Goal: Check status: Check status

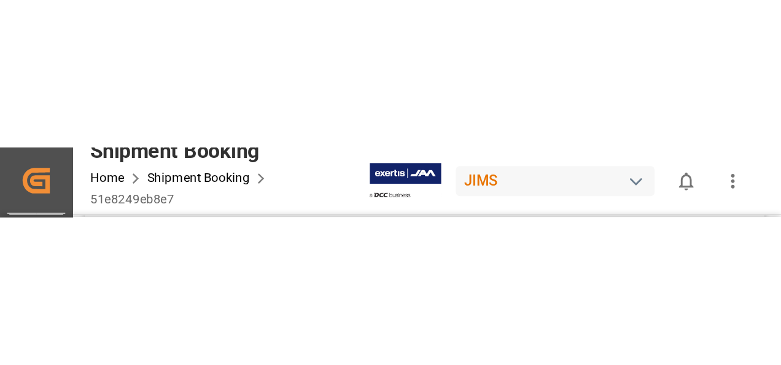
scroll to position [614, 0]
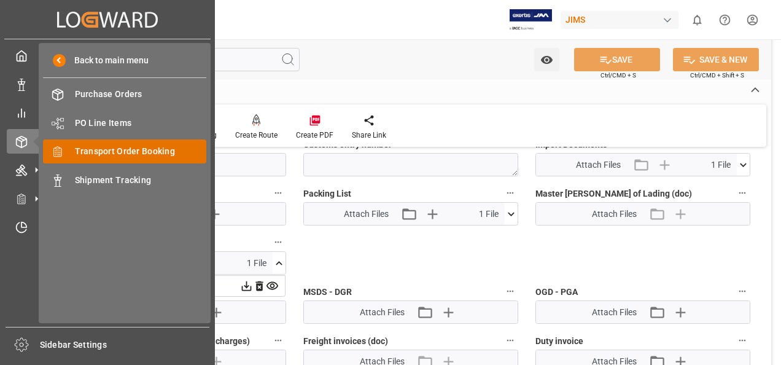
click at [133, 157] on span "Transport Order Booking" at bounding box center [141, 151] width 132 height 13
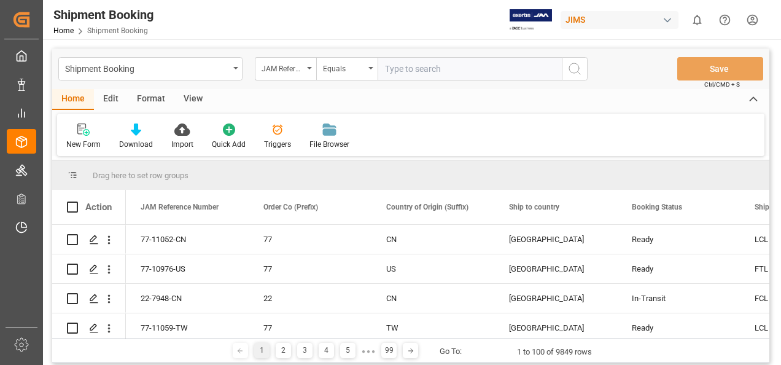
click at [397, 69] on input "text" at bounding box center [470, 68] width 184 height 23
type input "77-10518-[GEOGRAPHIC_DATA]"
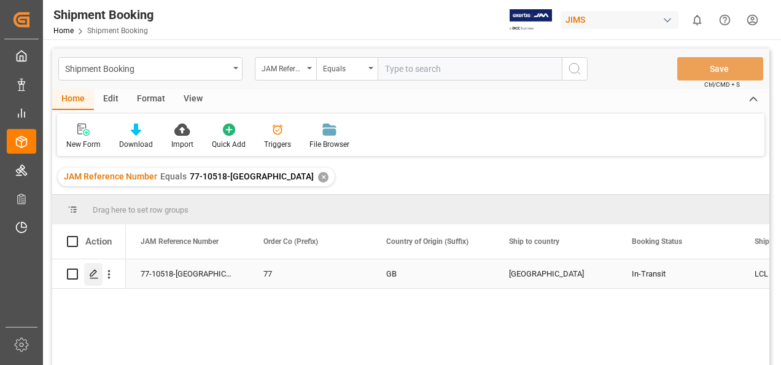
click at [93, 275] on polygon "Press SPACE to select this row." at bounding box center [93, 273] width 6 height 6
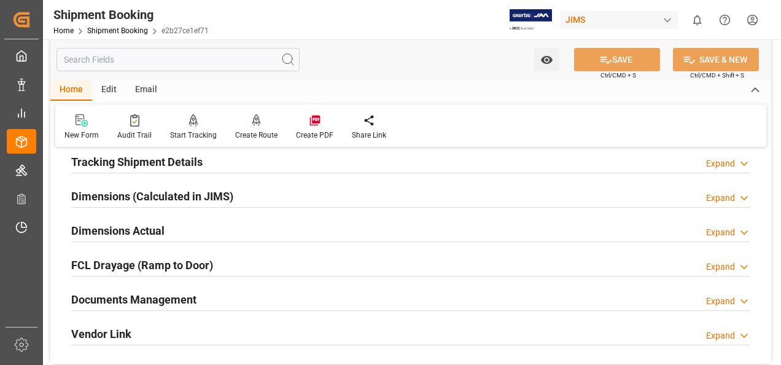
scroll to position [307, 0]
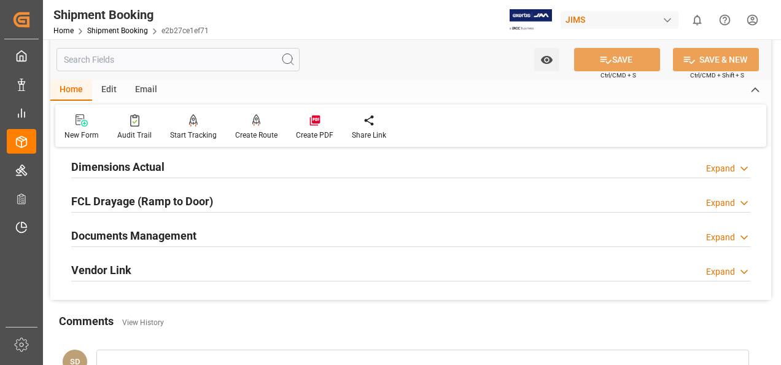
click at [169, 233] on h2 "Documents Management" at bounding box center [133, 235] width 125 height 17
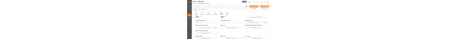
scroll to position [553, 0]
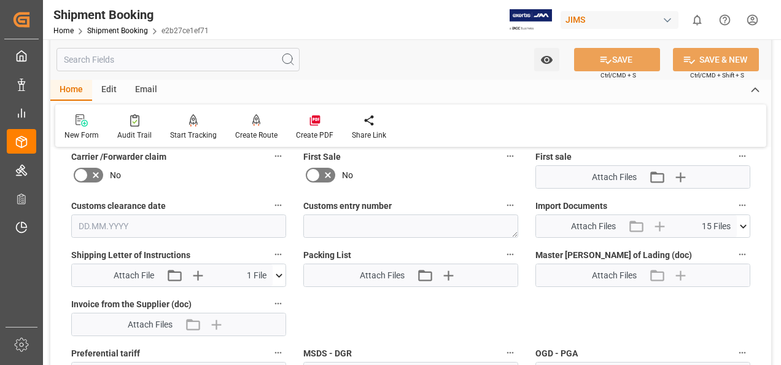
click at [744, 223] on icon at bounding box center [743, 226] width 13 height 13
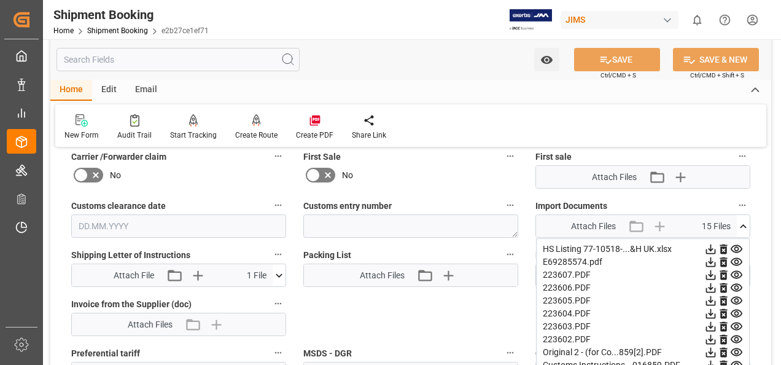
click at [740, 273] on icon at bounding box center [736, 274] width 13 height 13
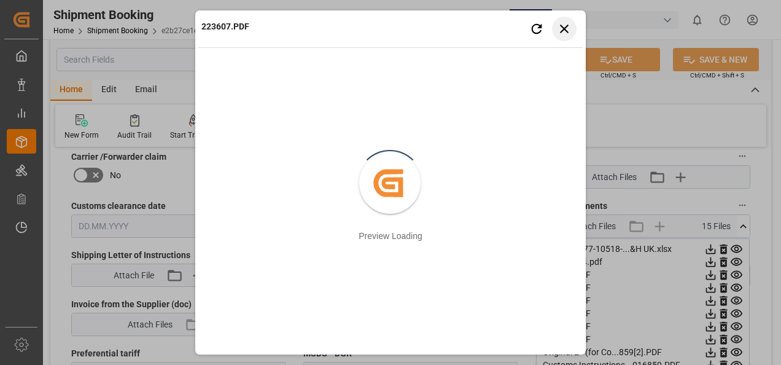
click at [563, 29] on icon "button" at bounding box center [564, 28] width 15 height 15
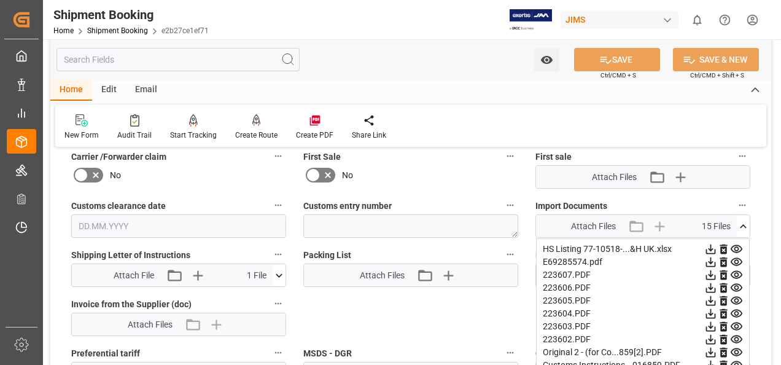
click at [711, 248] on icon at bounding box center [711, 249] width 10 height 10
click at [712, 272] on icon at bounding box center [710, 274] width 13 height 13
click at [711, 337] on icon at bounding box center [711, 340] width 10 height 10
